Goal: Task Accomplishment & Management: Complete application form

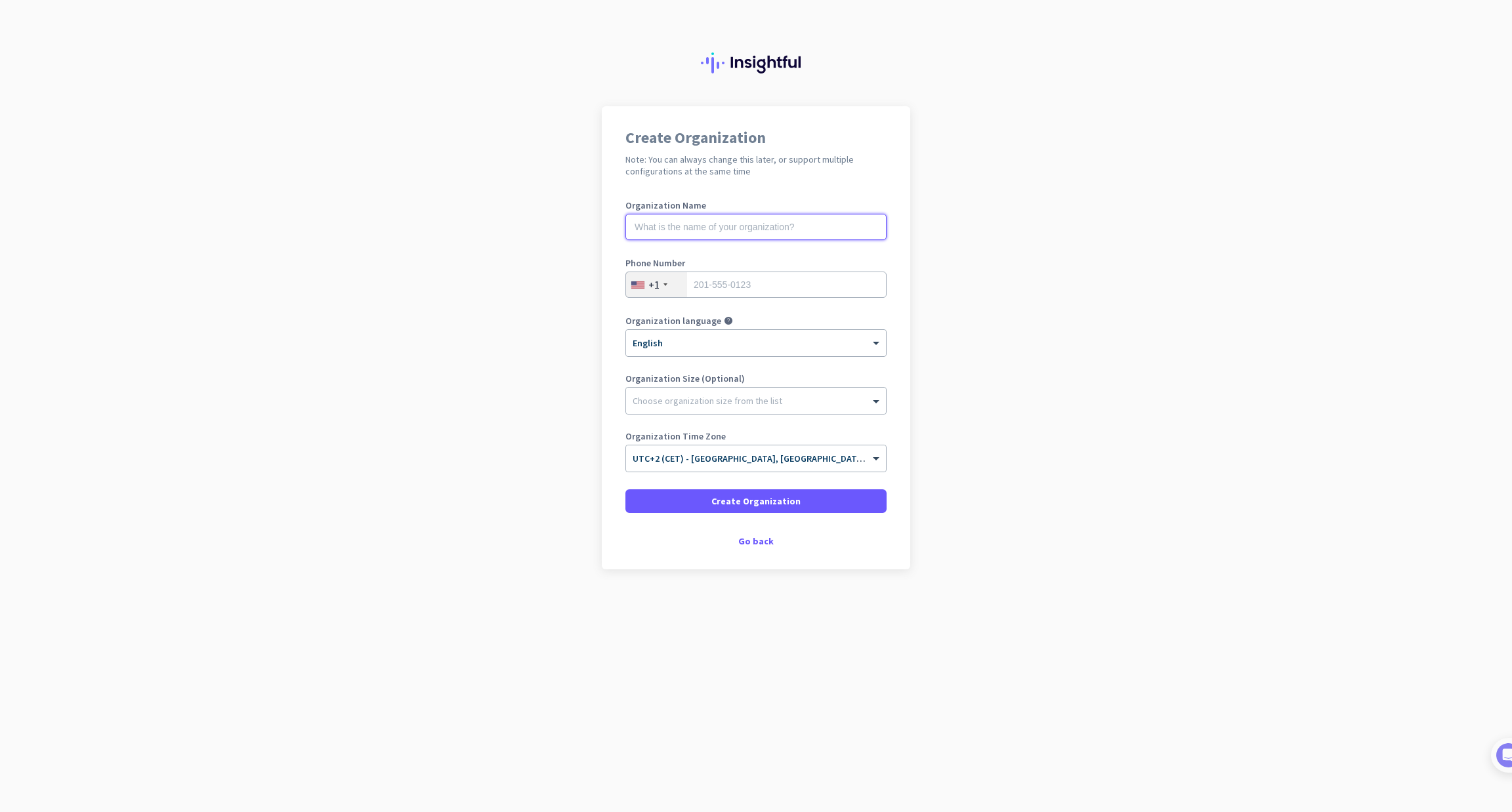
click at [739, 228] on input "text" at bounding box center [756, 227] width 261 height 26
type input "Test Orga"
click at [761, 278] on input "201111231" at bounding box center [756, 285] width 261 height 26
click at [761, 278] on input "2011112311" at bounding box center [756, 285] width 261 height 26
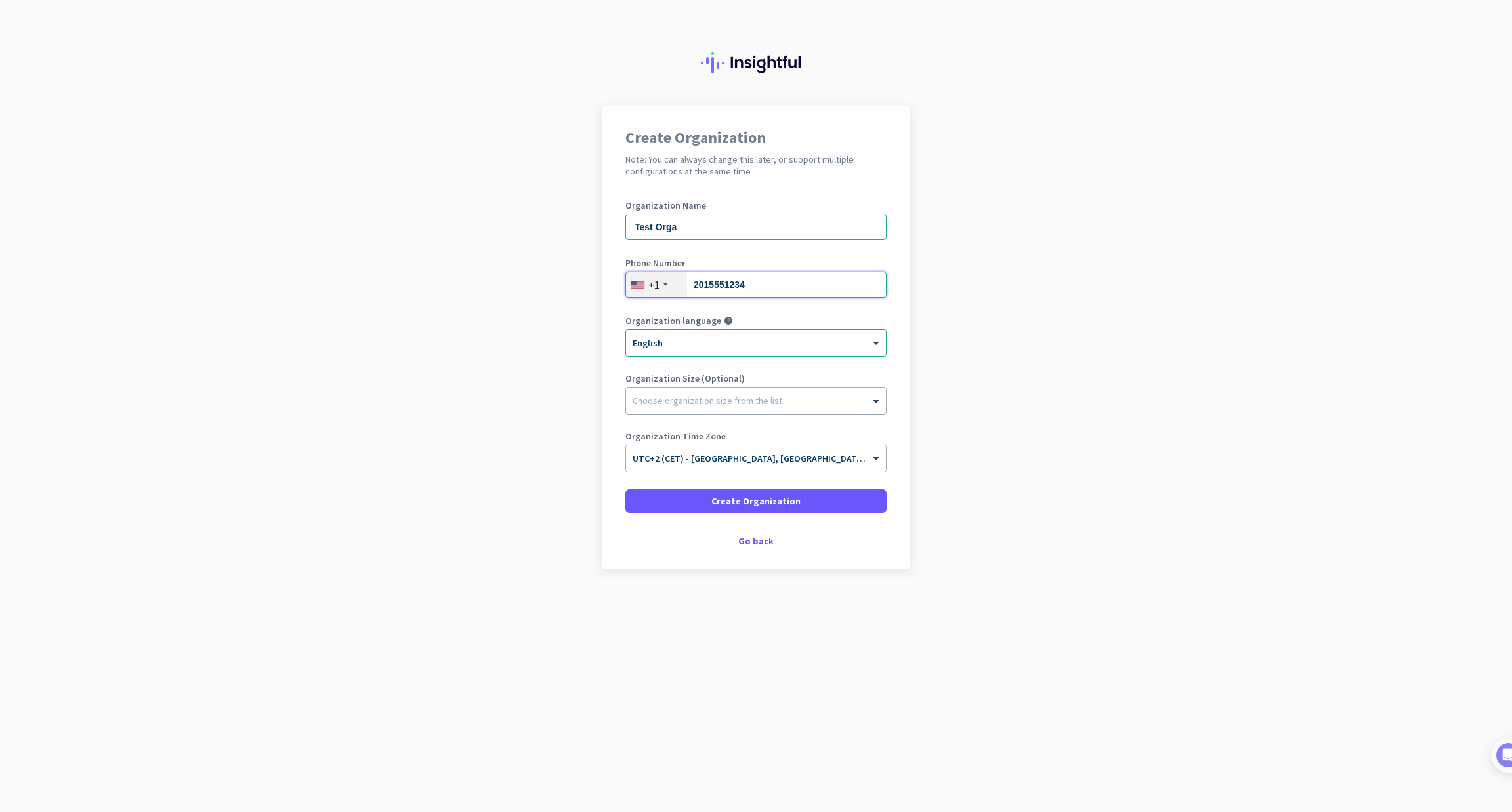
type input "2015551234"
click at [667, 410] on div "Choose organization size from the list" at bounding box center [756, 401] width 260 height 26
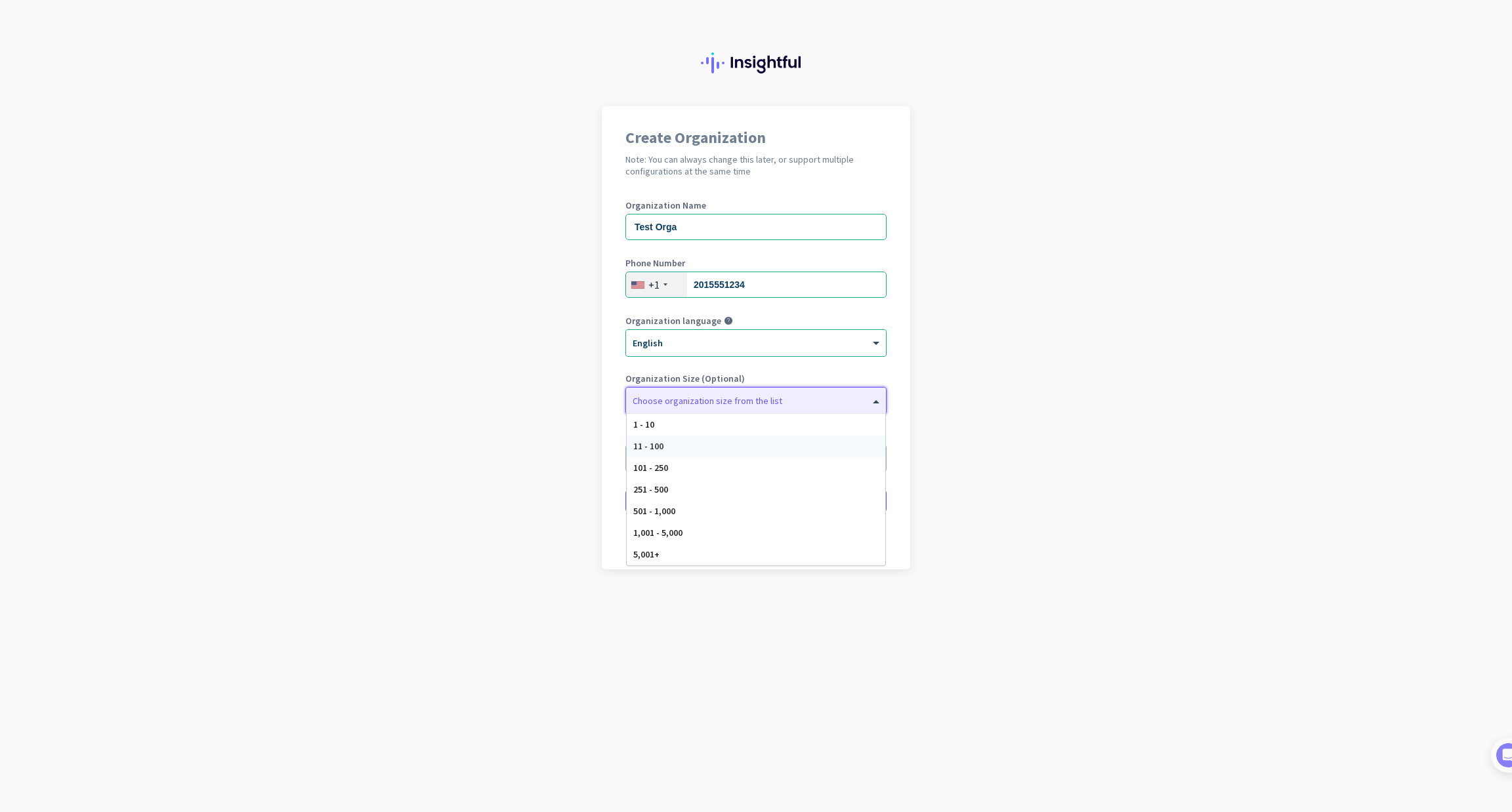
click at [686, 439] on div "11 - 100" at bounding box center [756, 446] width 258 height 21
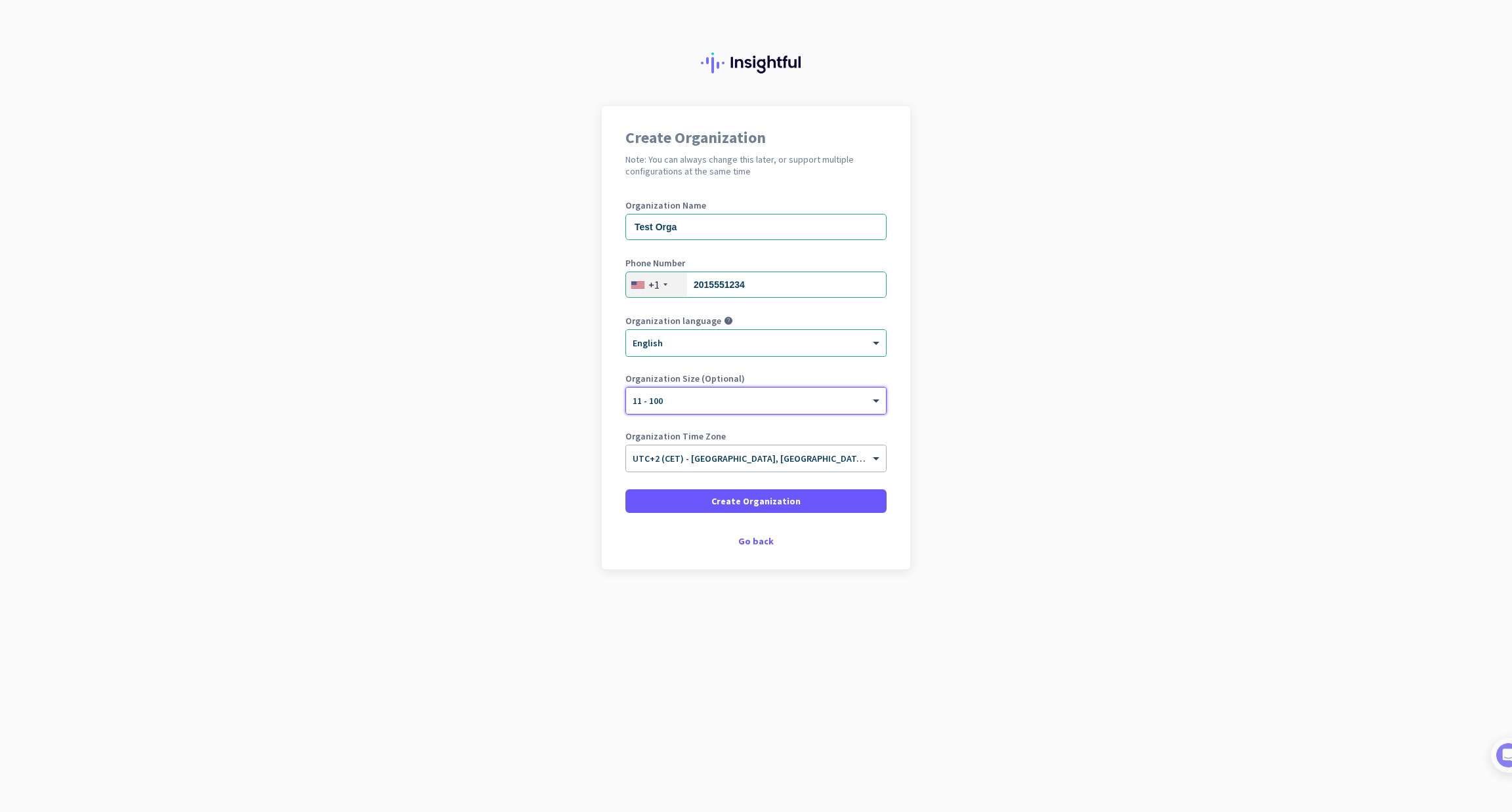
click at [750, 524] on div "Create Organization Note: You can always change this later, or support multiple…" at bounding box center [756, 338] width 308 height 463
click at [762, 502] on span "Create Organization" at bounding box center [756, 501] width 90 height 13
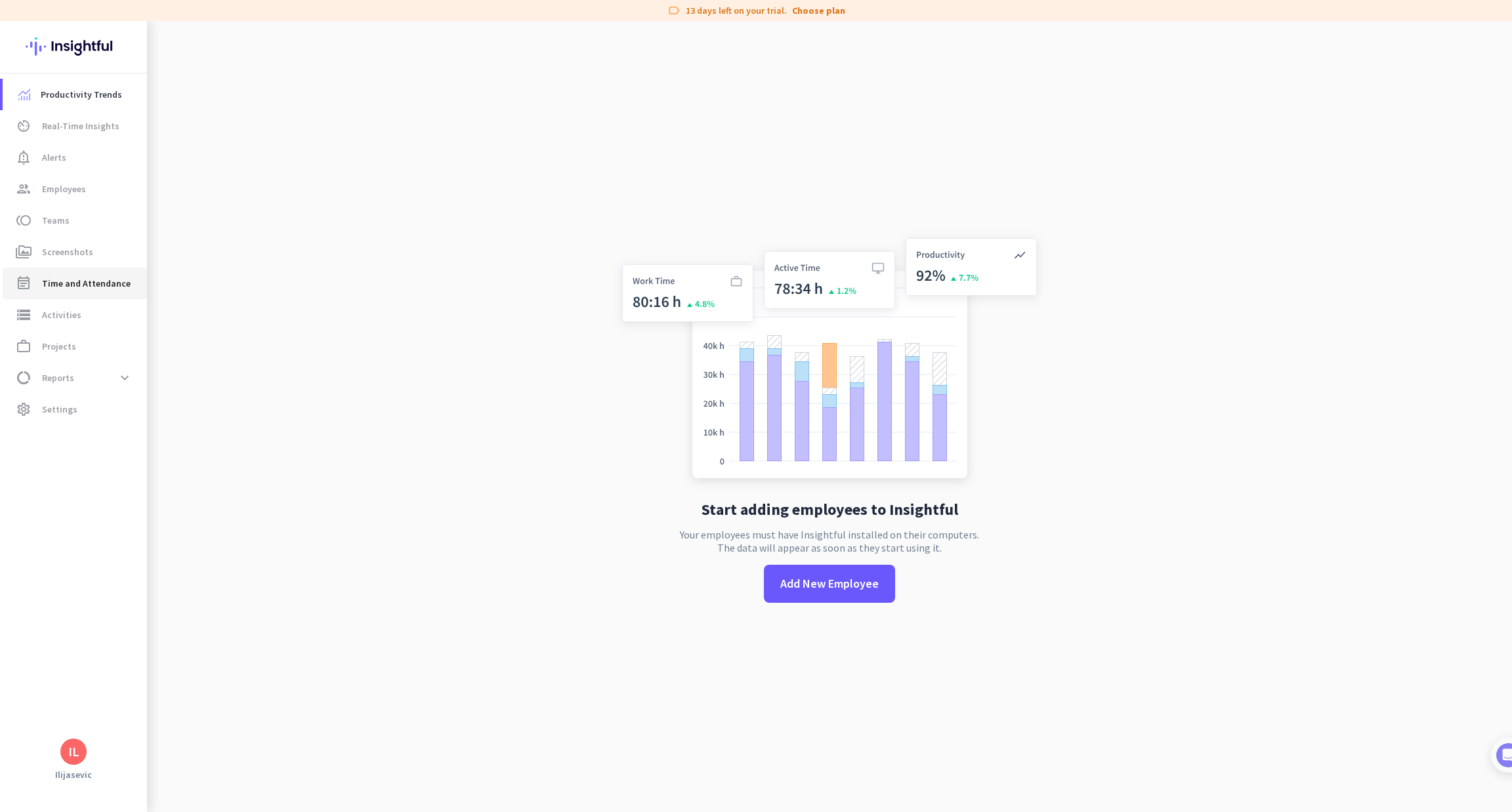
drag, startPoint x: 66, startPoint y: 289, endPoint x: 87, endPoint y: 280, distance: 22.8
click at [68, 288] on span "Time and Attendance" at bounding box center [86, 283] width 89 height 15
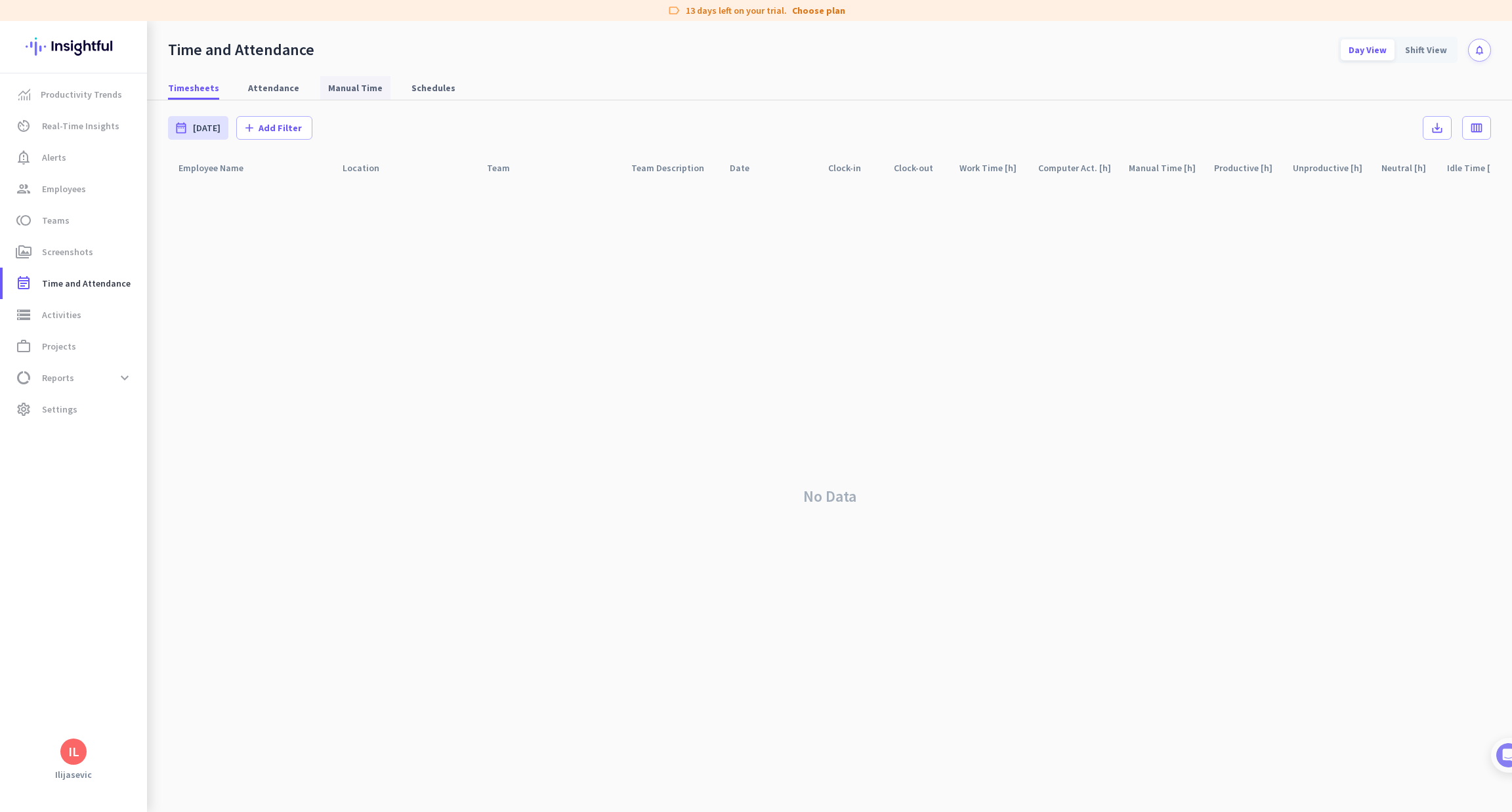
click at [357, 84] on span "Manual Time" at bounding box center [355, 88] width 54 height 13
type input "[DATE] - [DATE]"
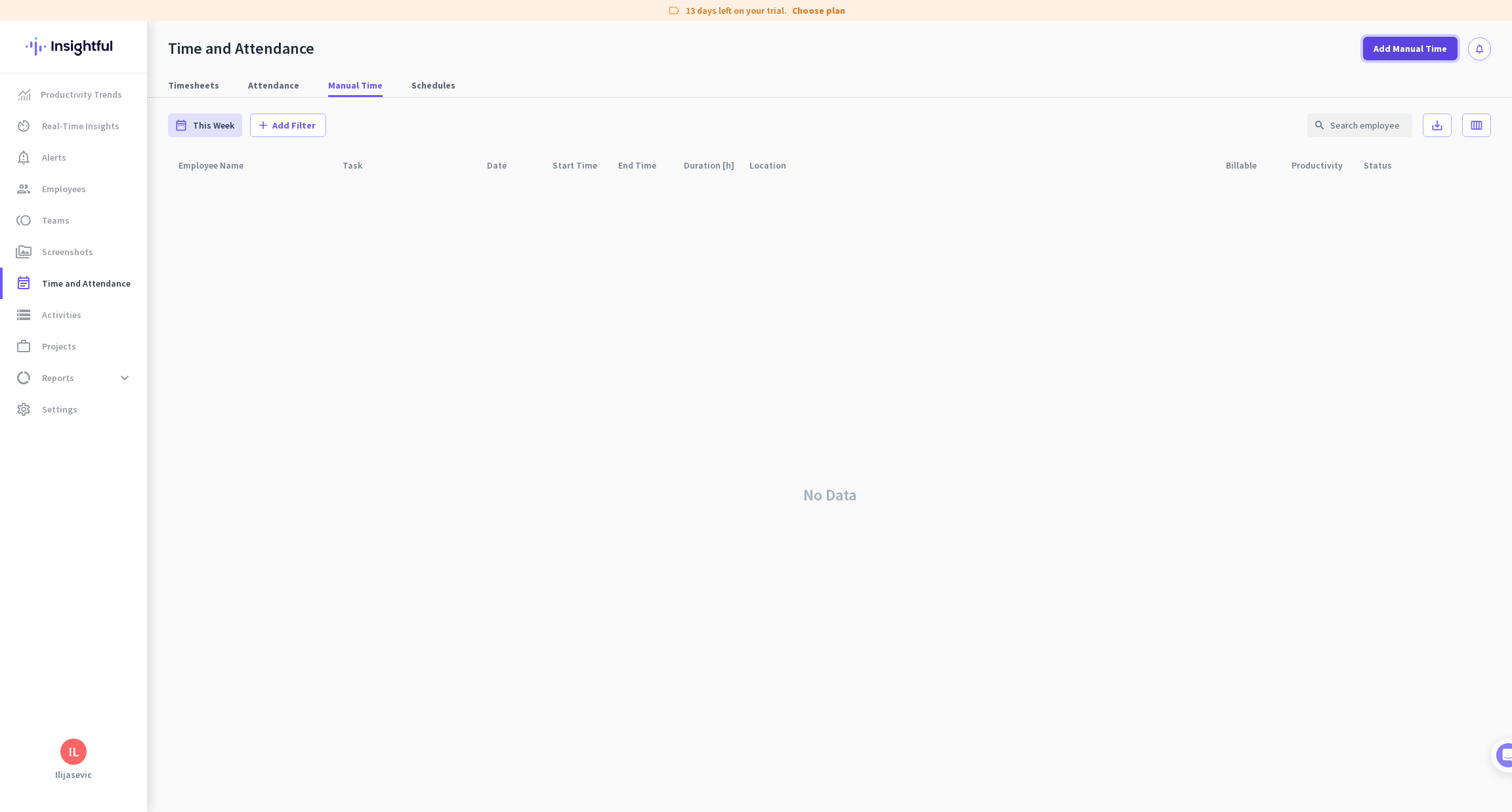
click at [1444, 53] on span "Add Manual Time" at bounding box center [1410, 48] width 73 height 13
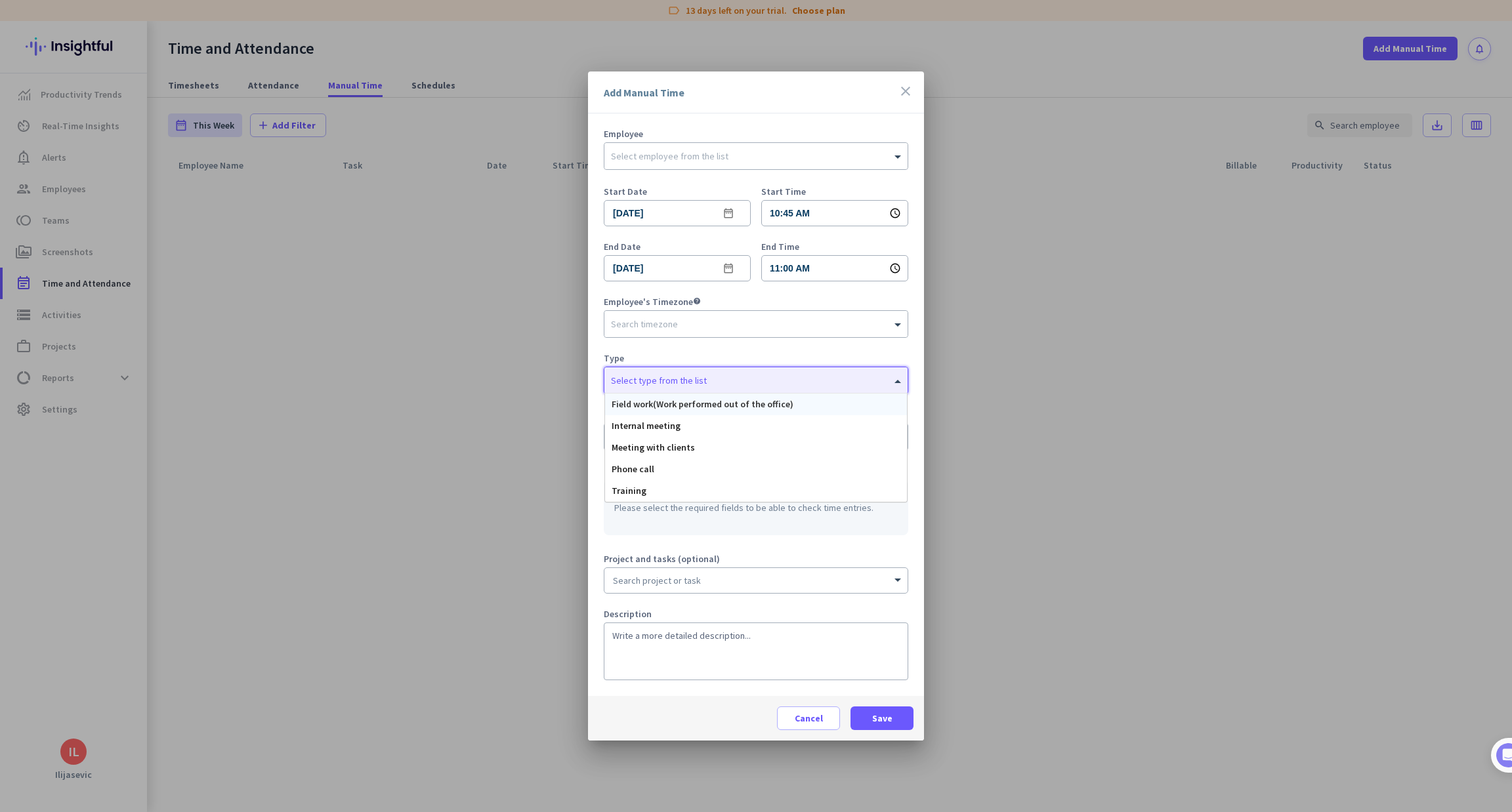
click at [786, 387] on div "Select type from the list" at bounding box center [756, 380] width 303 height 26
click at [788, 346] on form "Employee Select employee from the list Start Date [DATE] date_range Start Time …" at bounding box center [756, 413] width 305 height 567
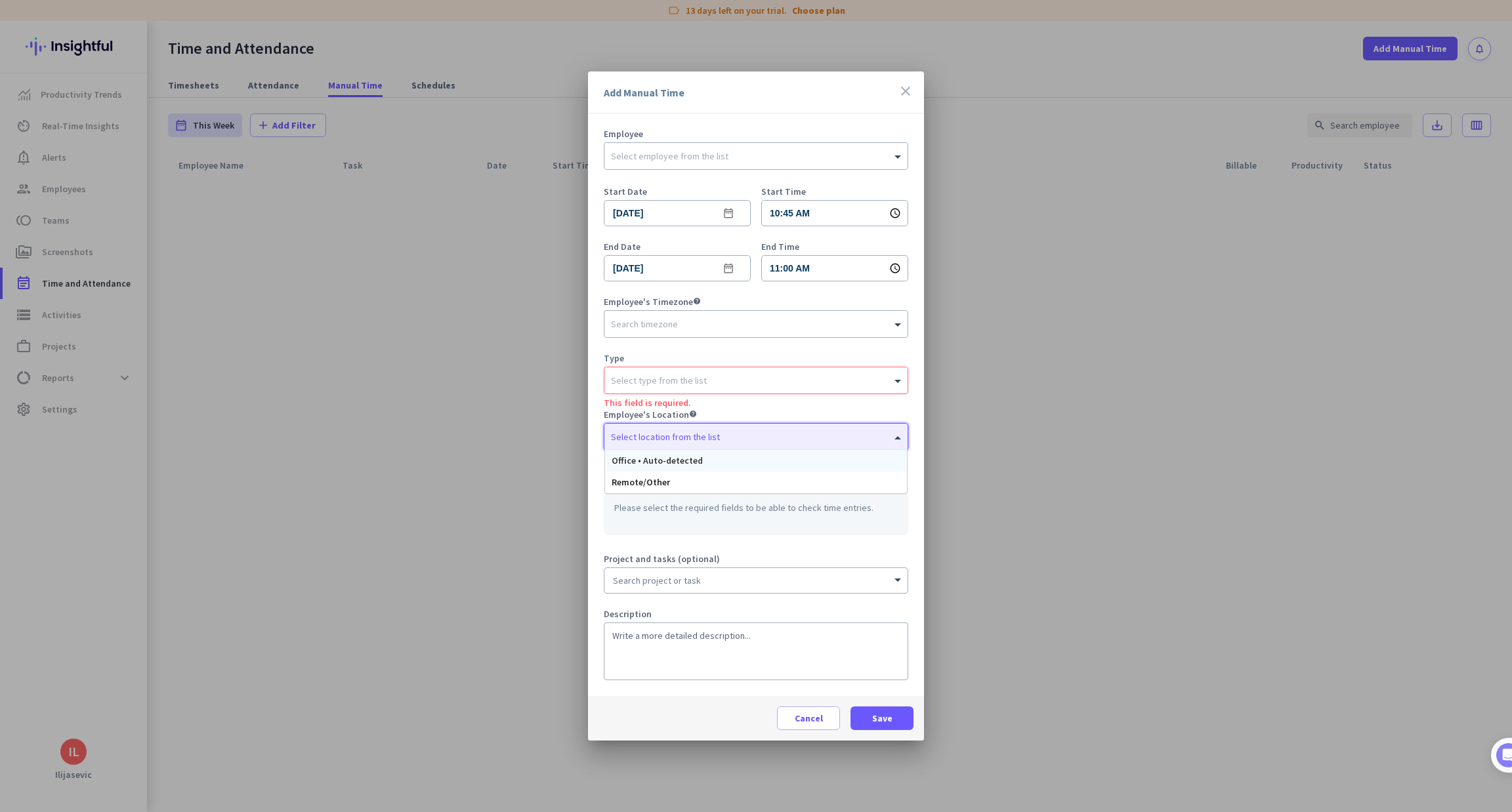
click at [773, 434] on input "text" at bounding box center [742, 434] width 264 height 10
click at [733, 468] on div "Office • Auto-detected" at bounding box center [756, 460] width 302 height 21
click at [1030, 418] on div at bounding box center [756, 406] width 1512 height 812
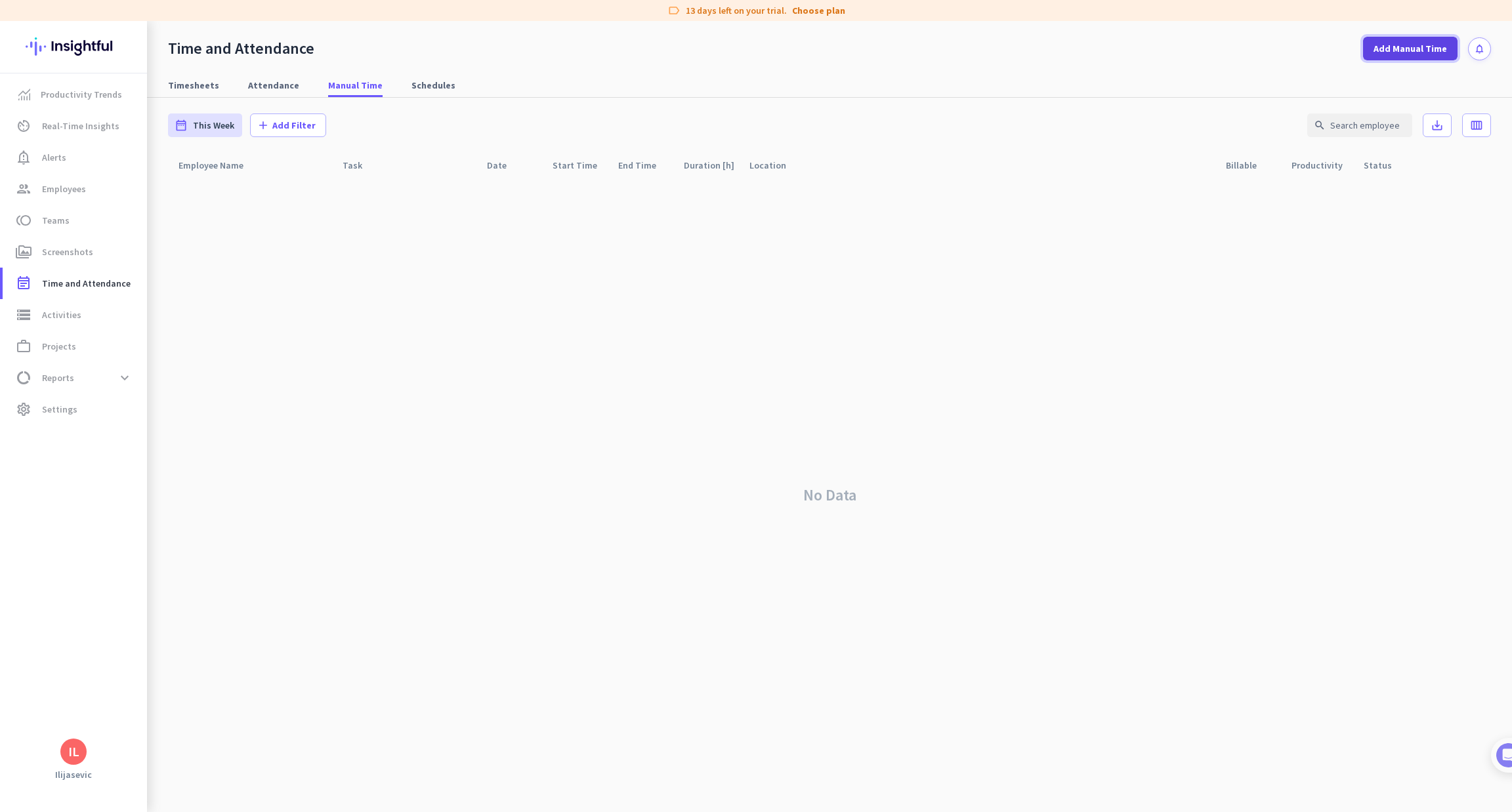
click at [1430, 44] on span "Add Manual Time" at bounding box center [1410, 48] width 73 height 13
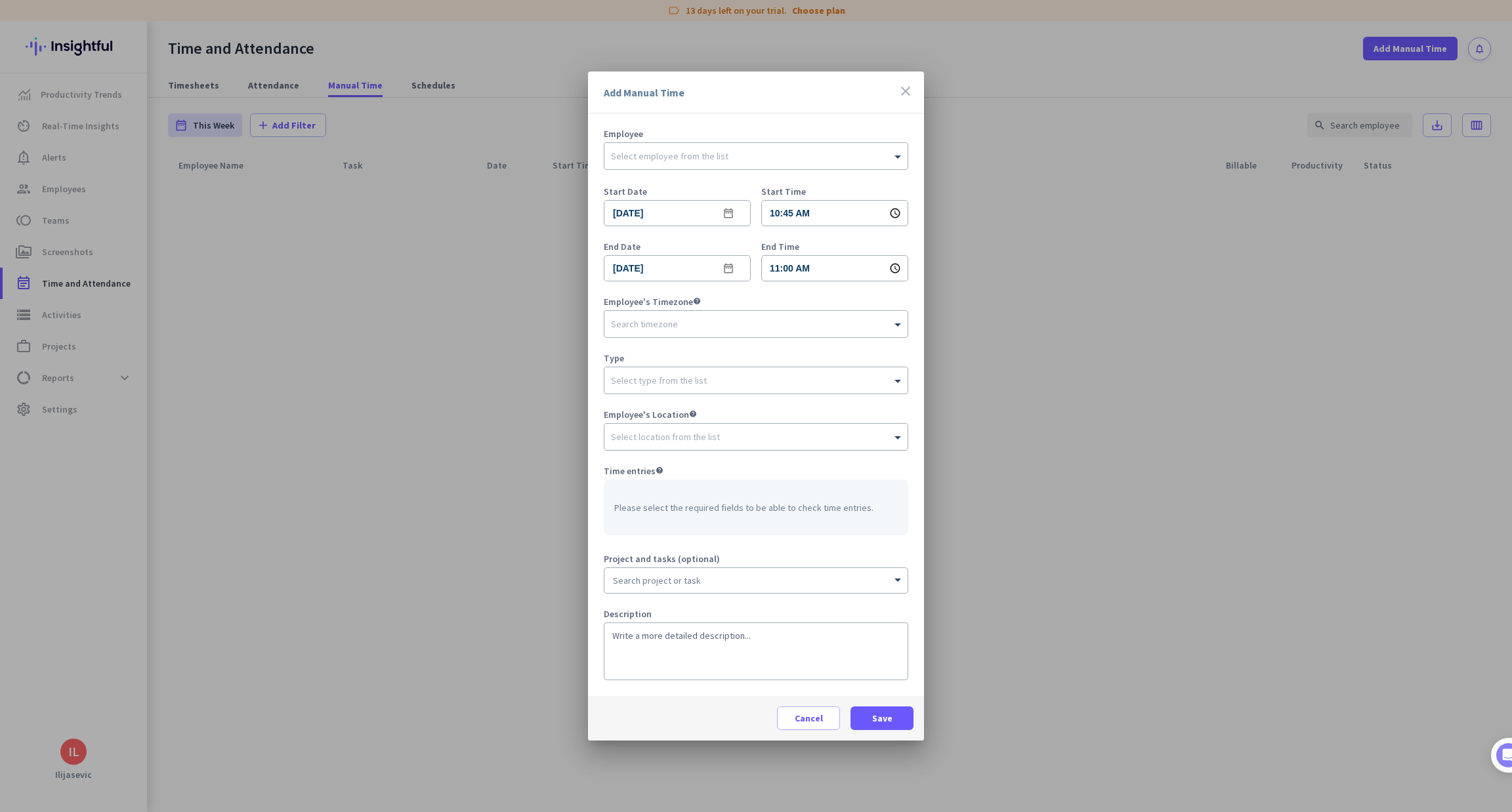
click at [780, 436] on input "text" at bounding box center [742, 434] width 264 height 10
click at [686, 454] on div "Office • Auto-detected" at bounding box center [756, 460] width 302 height 21
click at [427, 490] on div at bounding box center [756, 406] width 1512 height 812
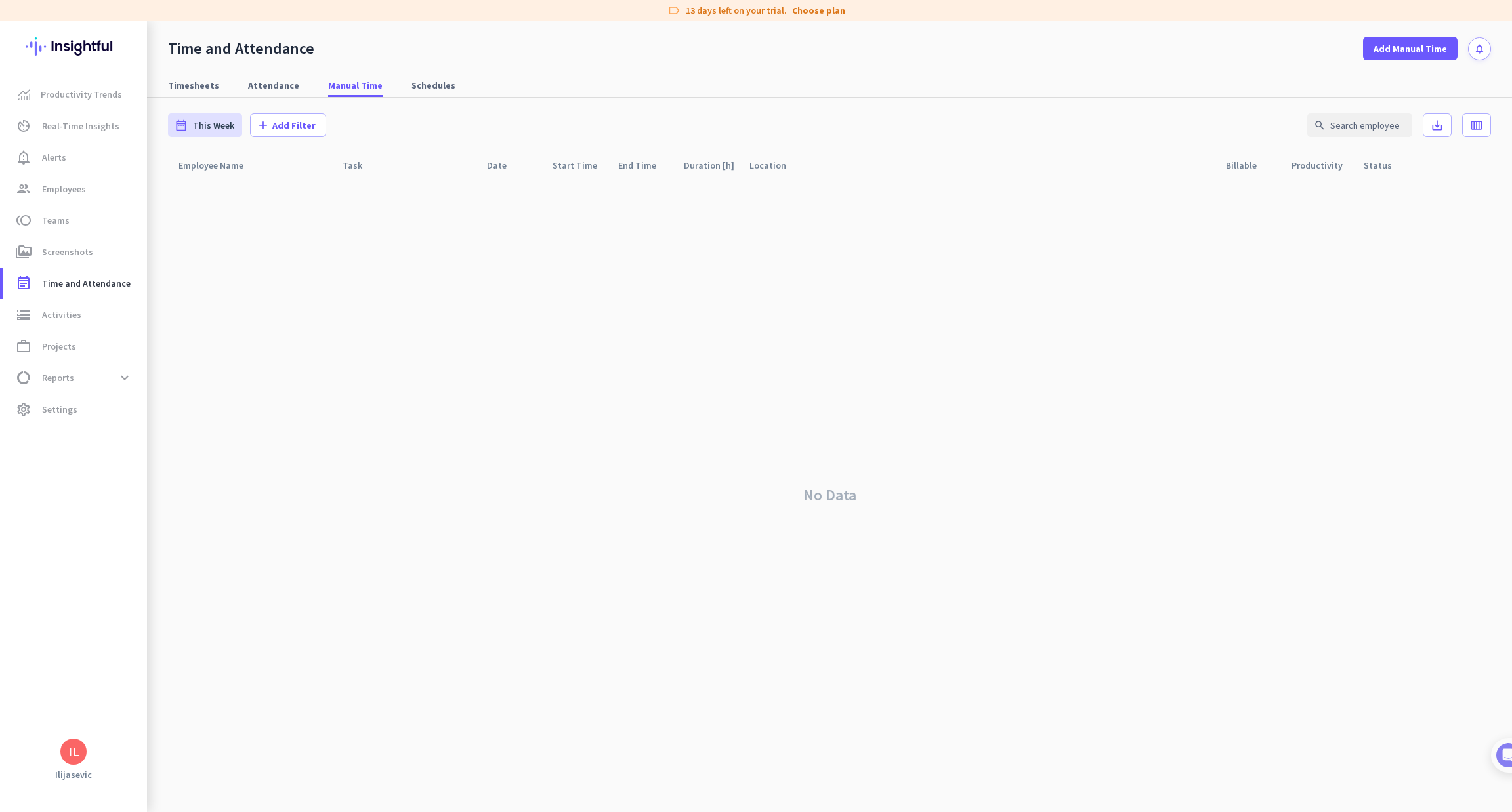
click at [76, 436] on div "Productivity Trends av_timer Real-Time Insights notification_important Alerts g…" at bounding box center [73, 406] width 147 height 665
click at [78, 423] on link "settings Settings" at bounding box center [75, 409] width 145 height 32
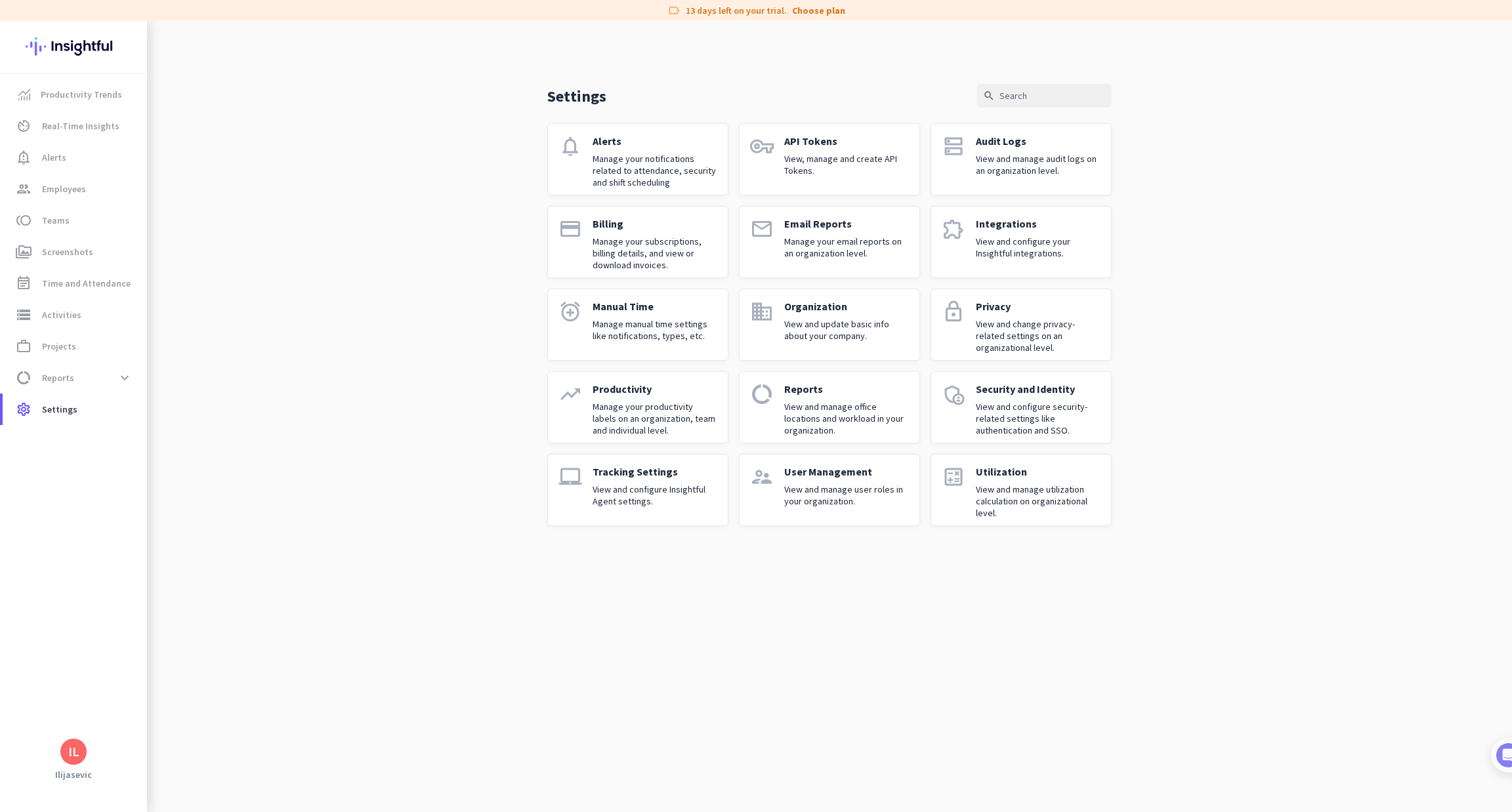
click at [872, 384] on p "Reports" at bounding box center [847, 389] width 125 height 13
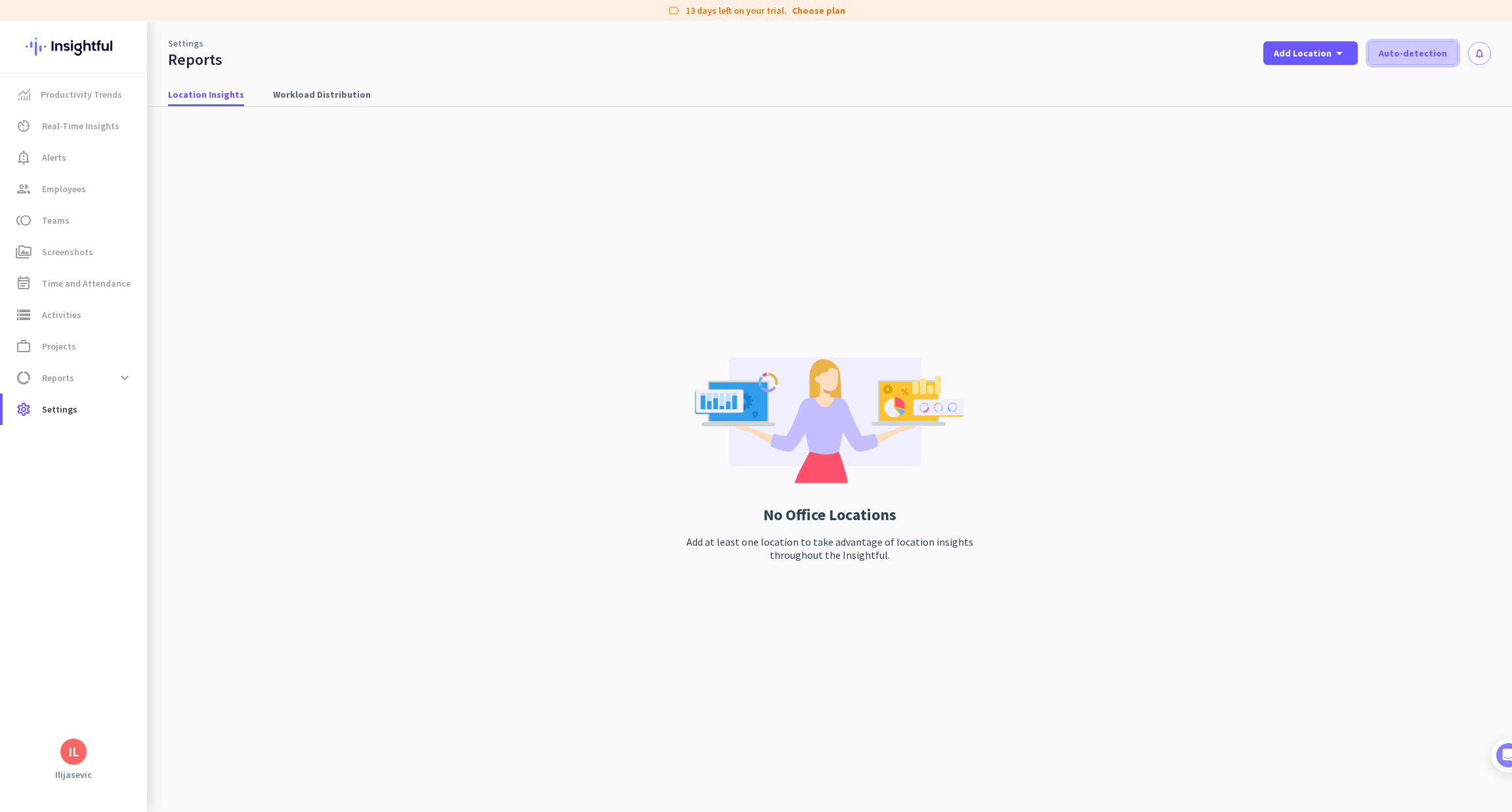
click at [1406, 60] on span at bounding box center [1413, 53] width 88 height 32
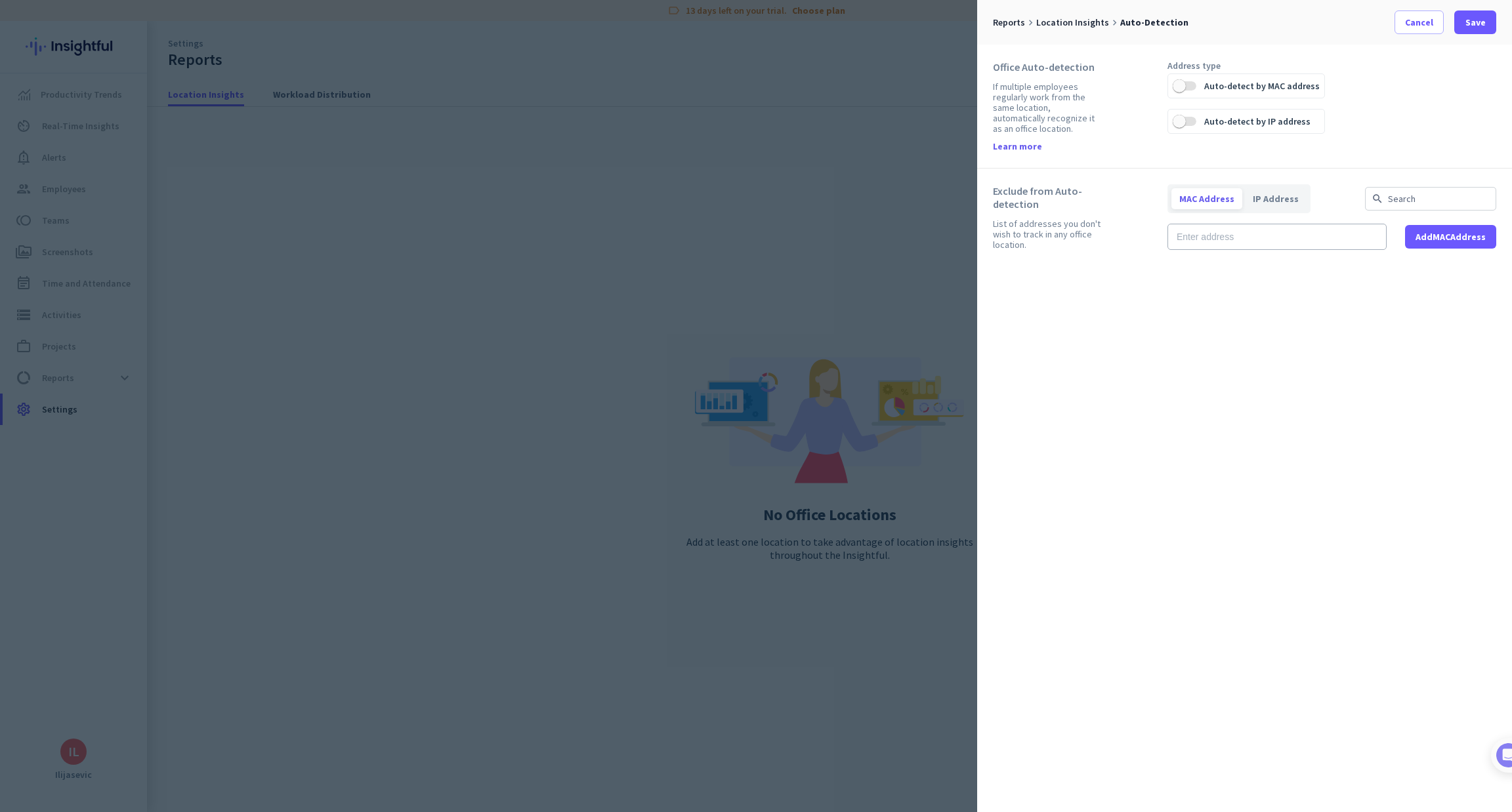
click at [612, 182] on div at bounding box center [756, 406] width 1512 height 812
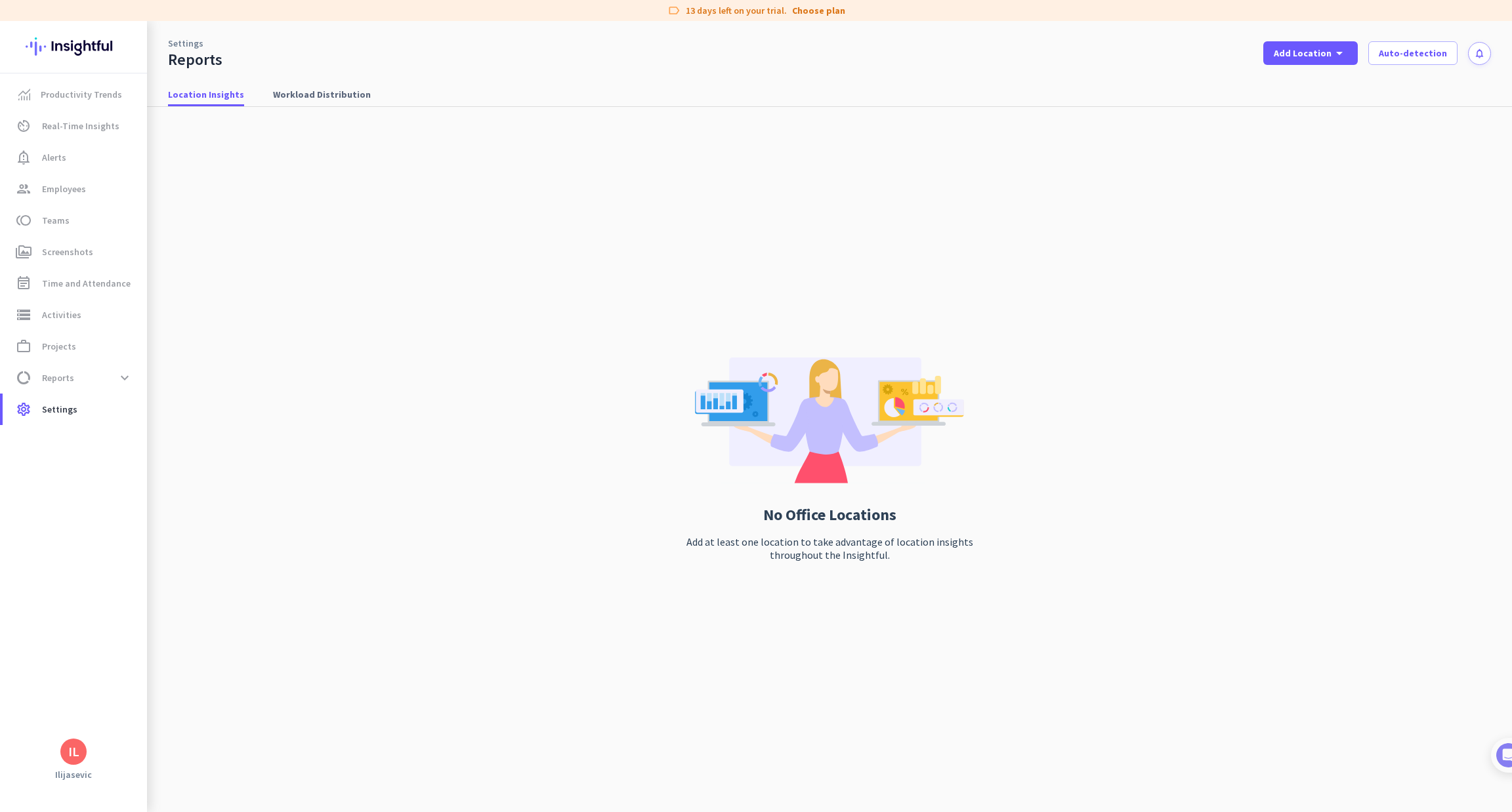
click at [70, 745] on div "IL" at bounding box center [73, 752] width 11 height 13
click at [116, 730] on span "Sign out" at bounding box center [143, 727] width 79 height 12
